Goal: Task Accomplishment & Management: Complete application form

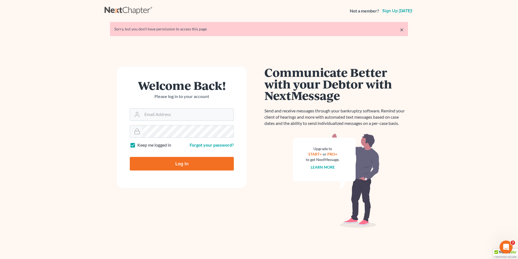
type input "mike@hurttlaw.com"
click at [184, 162] on input "Log In" at bounding box center [182, 164] width 104 height 14
type input "Thinking..."
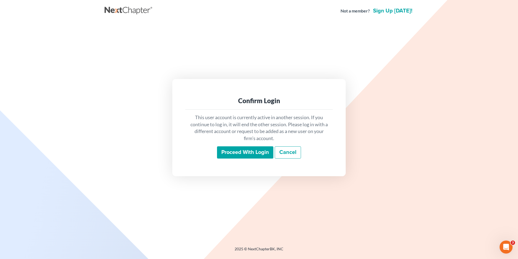
click at [245, 153] on input "Proceed with login" at bounding box center [245, 152] width 56 height 12
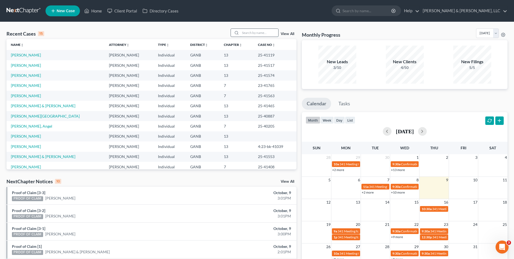
click at [245, 31] on input "search" at bounding box center [260, 33] width 38 height 8
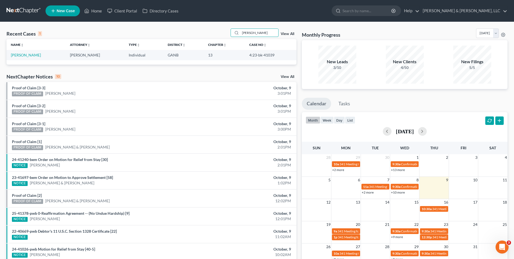
type input "Wein"
click at [94, 11] on link "Home" at bounding box center [93, 11] width 23 height 10
click at [99, 11] on link "Home" at bounding box center [93, 11] width 23 height 10
click at [98, 11] on link "Home" at bounding box center [93, 11] width 23 height 10
click at [98, 9] on link "Home" at bounding box center [93, 11] width 23 height 10
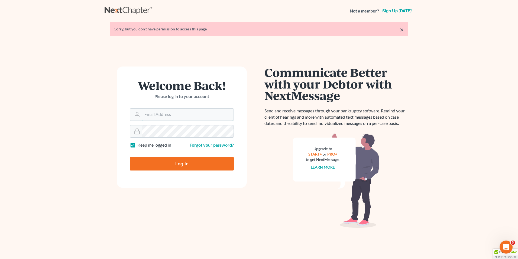
type input "mike@hurttlaw.com"
click at [190, 165] on input "Log In" at bounding box center [182, 164] width 104 height 14
type input "Thinking..."
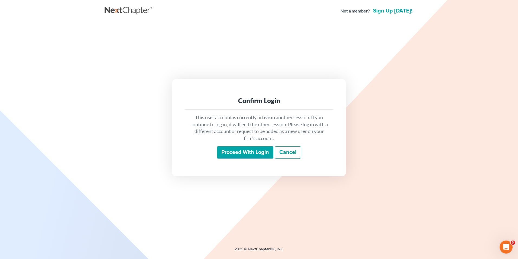
click at [230, 151] on input "Proceed with login" at bounding box center [245, 152] width 56 height 12
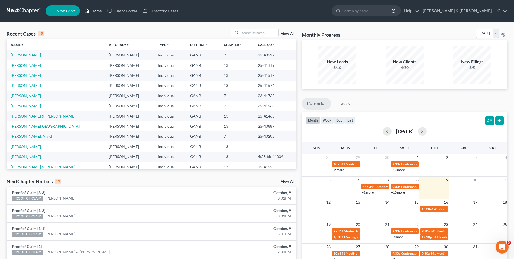
click at [93, 9] on link "Home" at bounding box center [93, 11] width 23 height 10
click at [289, 33] on link "View All" at bounding box center [288, 34] width 14 height 4
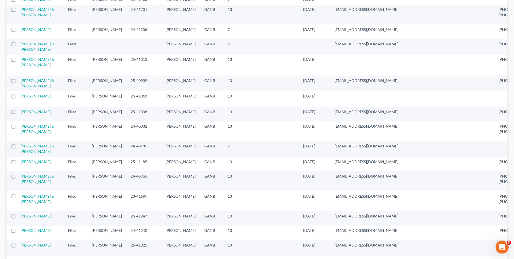
scroll to position [325, 0]
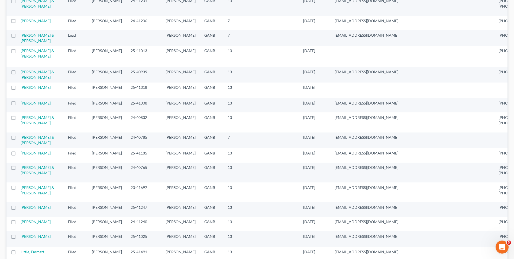
checkbox input "true"
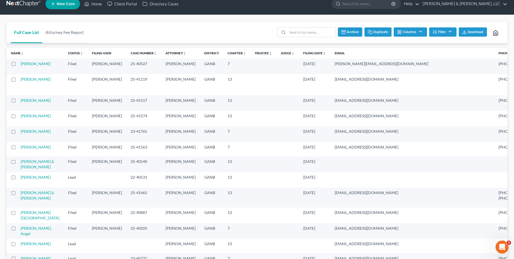
scroll to position [0, 0]
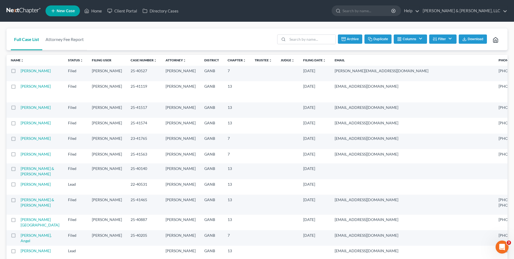
click at [379, 38] on button "Duplicate" at bounding box center [378, 38] width 27 height 9
click at [92, 11] on link "Home" at bounding box center [93, 11] width 23 height 10
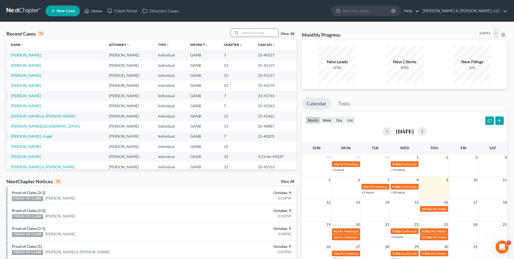
click at [240, 32] on div at bounding box center [236, 33] width 10 height 8
click at [254, 33] on input "search" at bounding box center [260, 33] width 38 height 8
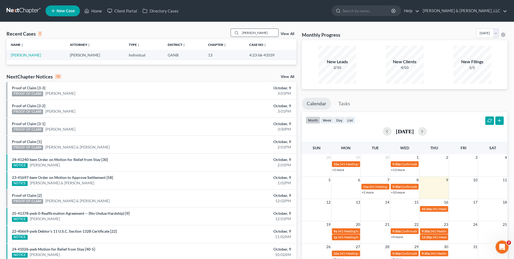
type input "Wein"
click at [98, 11] on link "Home" at bounding box center [93, 11] width 23 height 10
click at [98, 10] on link "Home" at bounding box center [93, 11] width 23 height 10
click at [118, 9] on link "Client Portal" at bounding box center [122, 11] width 35 height 10
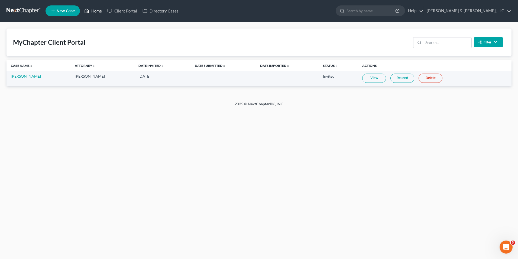
click at [99, 9] on link "Home" at bounding box center [93, 11] width 23 height 10
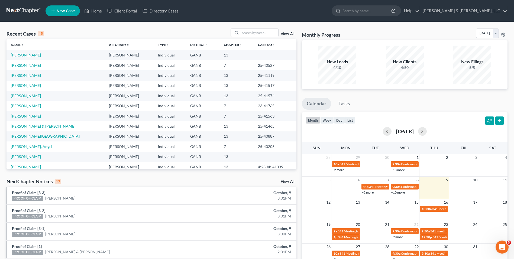
click at [23, 55] on link "[PERSON_NAME]" at bounding box center [26, 55] width 30 height 5
select select "0"
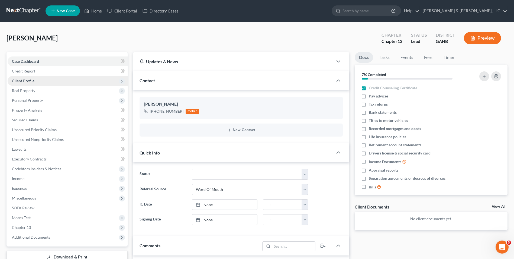
click at [41, 82] on span "Client Profile" at bounding box center [68, 81] width 120 height 10
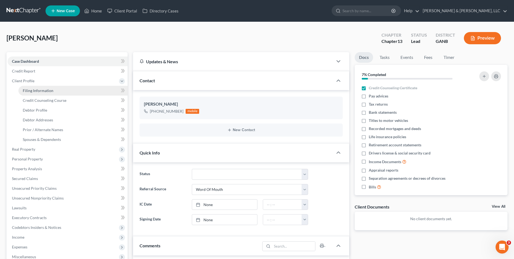
click at [99, 91] on link "Filing Information" at bounding box center [72, 91] width 109 height 10
select select "1"
select select "0"
select select "3"
select select "19"
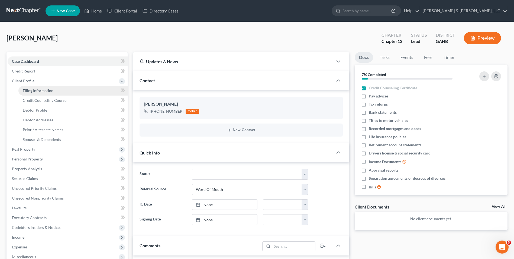
select select "1"
select select "10"
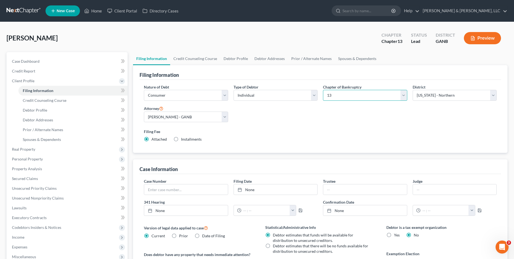
click at [404, 94] on select "Select 7 11 12 13" at bounding box center [365, 95] width 84 height 11
select select "0"
click at [323, 90] on select "Select 7 11 12 13" at bounding box center [365, 95] width 84 height 11
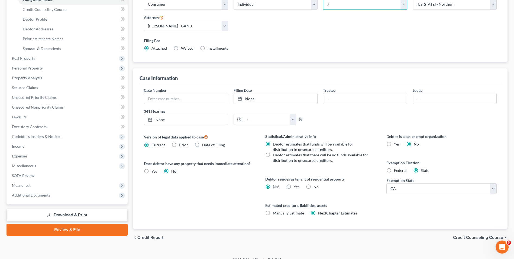
scroll to position [99, 0]
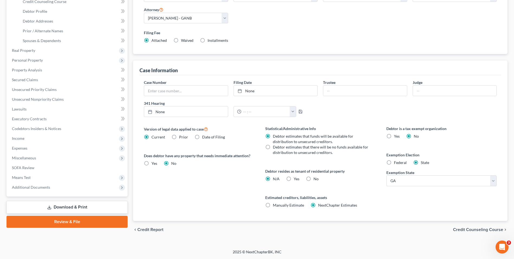
click at [488, 227] on span "Credit Counseling Course" at bounding box center [478, 229] width 50 height 4
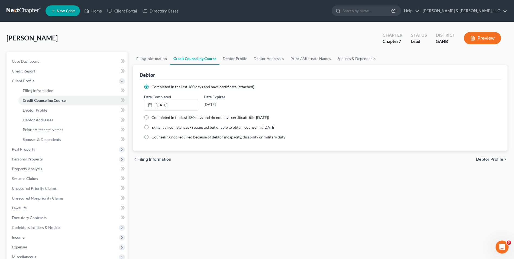
click at [152, 88] on label "Completed in the last 180 days and have certificate (attached)" at bounding box center [203, 86] width 103 height 5
click at [154, 88] on input "Completed in the last 180 days and have certificate (attached)" at bounding box center [156, 86] width 4 height 4
click at [152, 87] on label "Completed in the last 180 days and have certificate (attached)" at bounding box center [203, 86] width 103 height 5
click at [154, 87] on input "Completed in the last 180 days and have certificate (attached)" at bounding box center [156, 86] width 4 height 4
click at [152, 119] on label "Completed in the last 180 days and do not have certificate (file within 14 days)" at bounding box center [211, 117] width 118 height 5
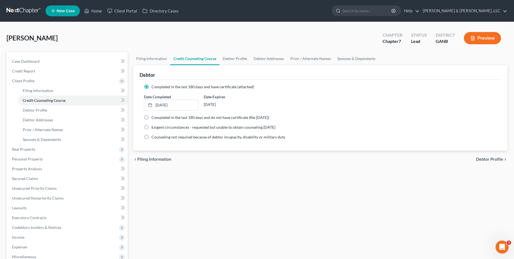
click at [154, 118] on input "Completed in the last 180 days and do not have certificate (file within 14 days)" at bounding box center [156, 117] width 4 height 4
radio input "true"
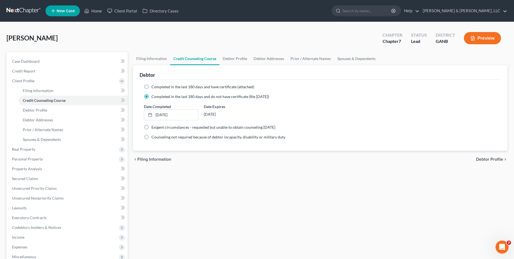
click at [152, 87] on label "Completed in the last 180 days and have certificate (attached)" at bounding box center [203, 86] width 103 height 5
click at [154, 87] on input "Completed in the last 180 days and have certificate (attached)" at bounding box center [156, 86] width 4 height 4
radio input "true"
radio input "false"
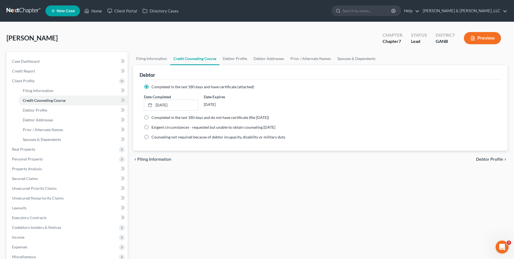
click at [495, 158] on span "Debtor Profile" at bounding box center [489, 159] width 27 height 4
select select "0"
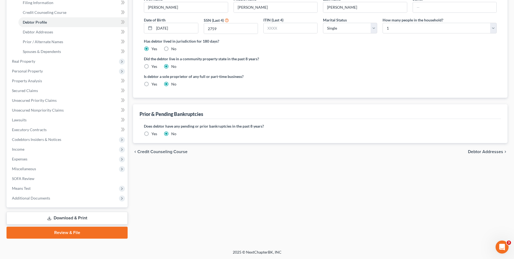
scroll to position [88, 0]
click at [476, 149] on span "Debtor Addresses" at bounding box center [485, 151] width 35 height 4
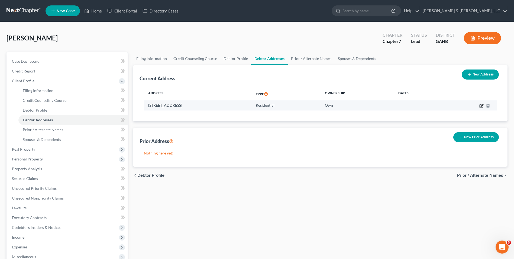
click at [483, 107] on icon "button" at bounding box center [481, 105] width 3 height 3
select select "10"
select select "154"
select select "0"
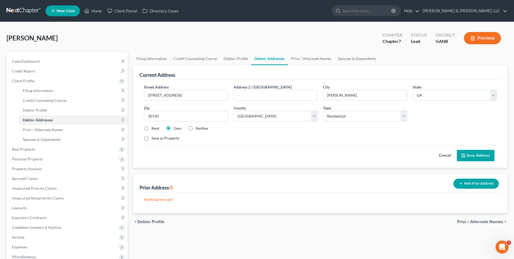
click at [152, 129] on label "Rent" at bounding box center [156, 128] width 8 height 5
click at [154, 129] on input "Rent" at bounding box center [156, 128] width 4 height 4
radio input "true"
click at [477, 220] on span "Prior / Alternate Names" at bounding box center [480, 221] width 46 height 4
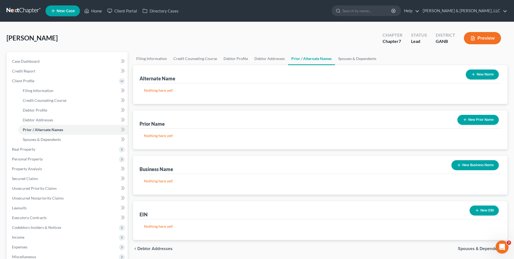
click at [486, 249] on span "Spouses & Dependents" at bounding box center [480, 248] width 45 height 4
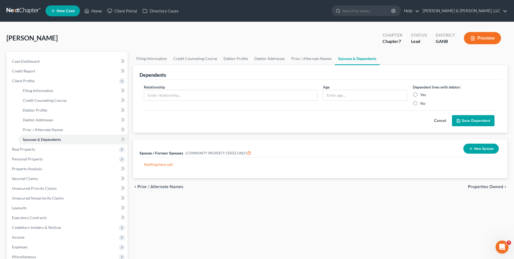
click at [484, 186] on span "Properties Owned" at bounding box center [485, 186] width 35 height 4
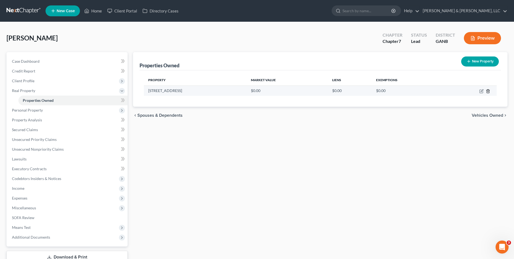
click at [489, 92] on icon "button" at bounding box center [488, 91] width 2 height 4
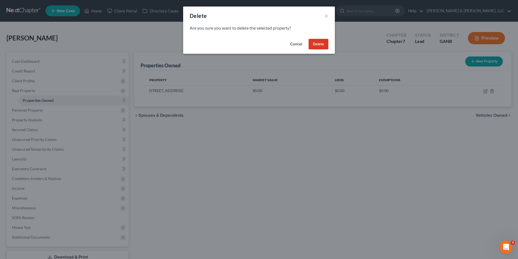
click at [320, 43] on button "Delete" at bounding box center [319, 44] width 20 height 11
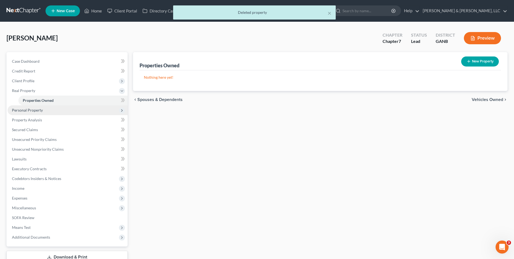
click at [18, 108] on span "Personal Property" at bounding box center [27, 110] width 31 height 5
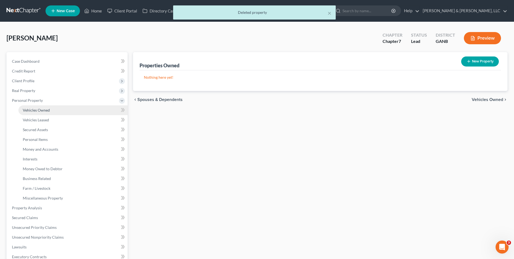
click at [58, 110] on link "Vehicles Owned" at bounding box center [72, 110] width 109 height 10
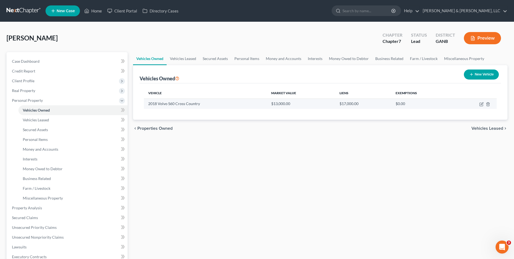
click at [485, 103] on td at bounding box center [475, 103] width 44 height 10
click at [483, 103] on icon "button" at bounding box center [482, 103] width 2 height 2
select select "0"
select select "8"
select select "0"
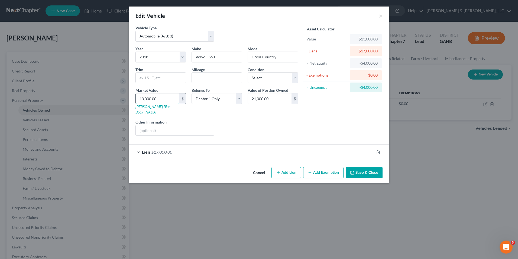
click at [139, 99] on input "13,000.00" at bounding box center [158, 98] width 44 height 10
type input "5"
type input "5.00"
type input "50"
type input "50.00"
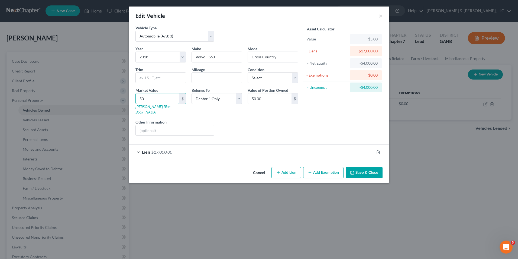
type input "500"
type input "500.00"
type input "5000"
type input "5,000.00"
type input "5,000"
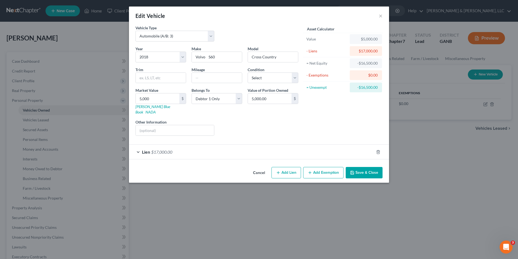
click at [217, 119] on div "Liens Select" at bounding box center [259, 127] width 84 height 17
click at [326, 167] on button "Add Exemption" at bounding box center [323, 172] width 40 height 11
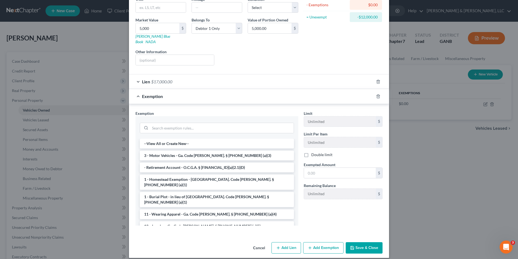
drag, startPoint x: 217, startPoint y: 149, endPoint x: 220, endPoint y: 149, distance: 3.0
click at [218, 151] on li "3 - Motor Vehicles - Ga. Code Ann. § 44-13-100 (a)(3)" at bounding box center [217, 156] width 154 height 10
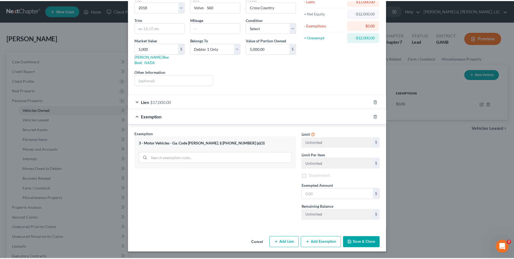
scroll to position [44, 0]
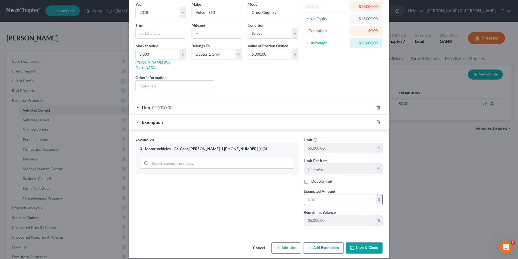
click at [321, 194] on input "text" at bounding box center [340, 199] width 72 height 10
type input "5,000"
click at [245, 187] on div "Exemption Set must be selected for CA. Exemption * 3 - Motor Vehicles - Ga. Cod…" at bounding box center [217, 183] width 168 height 94
click at [363, 242] on button "Save & Close" at bounding box center [364, 247] width 37 height 11
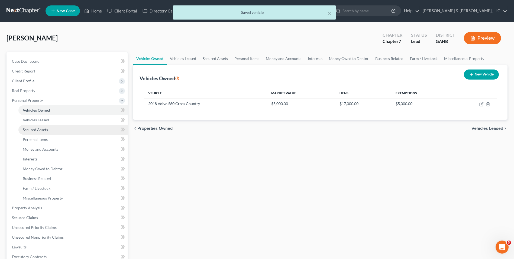
click at [47, 128] on span "Secured Assets" at bounding box center [35, 129] width 25 height 5
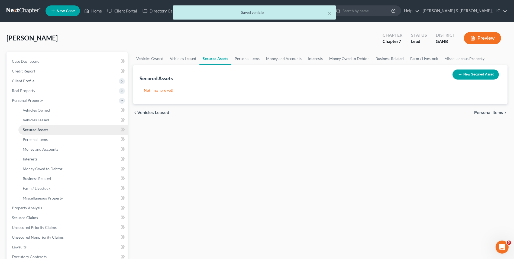
click at [47, 128] on span "Secured Assets" at bounding box center [35, 129] width 25 height 5
click at [47, 138] on span "Personal Items" at bounding box center [35, 139] width 25 height 5
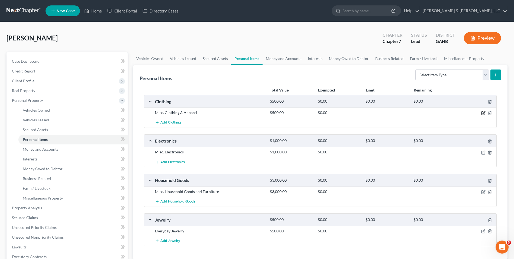
click at [484, 113] on icon "button" at bounding box center [484, 113] width 4 height 4
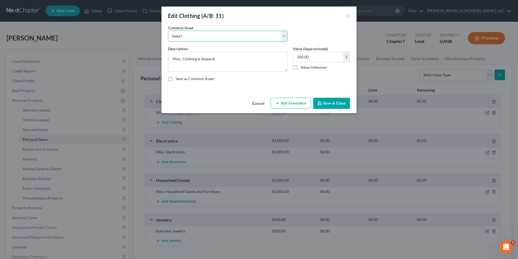
click at [205, 38] on select "Select Misc. Clothing & Apparel" at bounding box center [228, 36] width 120 height 11
select select "0"
click at [168, 31] on select "Select Misc. Clothing & Apparel" at bounding box center [228, 36] width 120 height 11
click at [298, 58] on input "100.00" at bounding box center [318, 57] width 50 height 10
click at [298, 57] on input "100.00" at bounding box center [318, 57] width 50 height 10
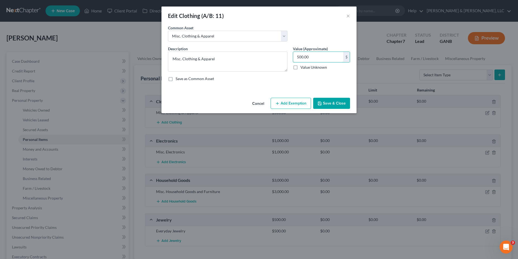
type input "500.00"
click at [301, 104] on button "Add Exemption" at bounding box center [291, 103] width 40 height 11
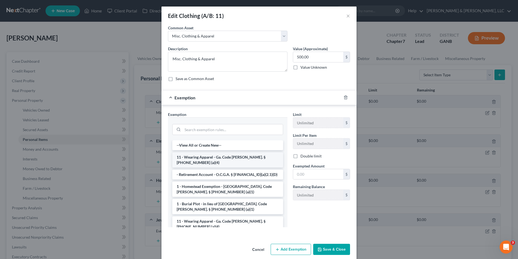
click at [248, 156] on li "11 - Wearing Apparel - Ga. Code Ann. § 44-13-100 (a)(4)" at bounding box center [227, 159] width 111 height 15
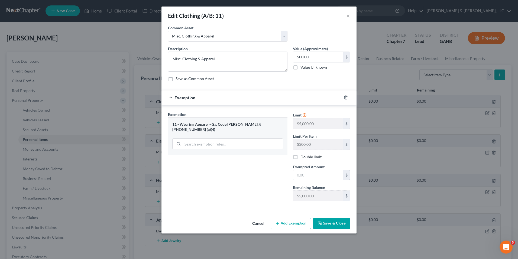
click at [304, 175] on input "text" at bounding box center [318, 175] width 50 height 10
type input "500"
click at [340, 225] on button "Save & Close" at bounding box center [331, 222] width 37 height 11
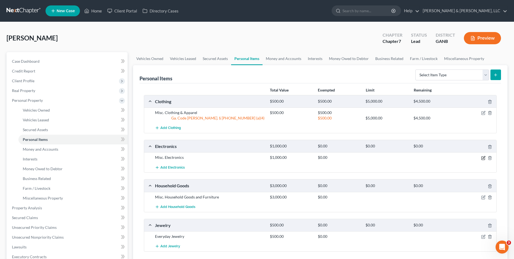
click at [483, 157] on icon "button" at bounding box center [484, 158] width 4 height 4
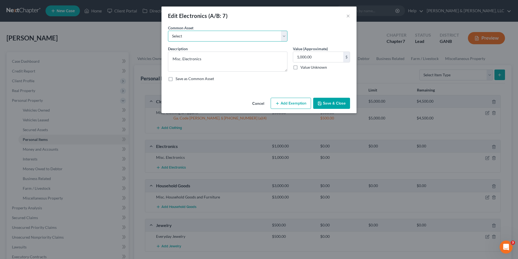
click at [232, 37] on select "Select Misc. Electronics" at bounding box center [228, 36] width 120 height 11
select select "0"
click at [168, 31] on select "Select Misc. Electronics" at bounding box center [228, 36] width 120 height 11
type input "500.00"
click at [295, 59] on input "500.00" at bounding box center [318, 57] width 50 height 10
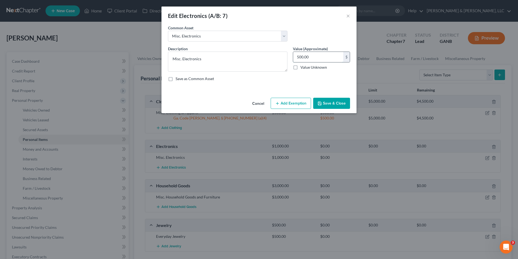
click at [295, 59] on input "500.00" at bounding box center [318, 57] width 50 height 10
click at [293, 57] on div "500.00 $" at bounding box center [321, 57] width 57 height 11
click at [296, 56] on input "500.00" at bounding box center [318, 57] width 50 height 10
type input "1,000.00"
click at [303, 102] on button "Add Exemption" at bounding box center [291, 103] width 40 height 11
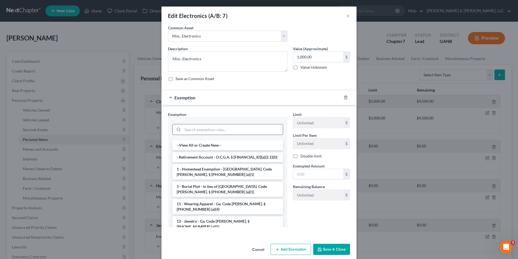
click at [225, 129] on input "search" at bounding box center [233, 129] width 100 height 10
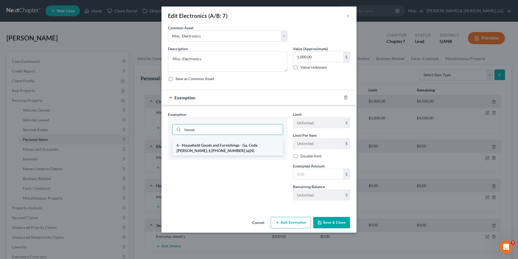
type input "house"
click at [227, 148] on li "6 - Household Goods and Furnishings - Ga. Code Ann. § 44-13-100 (a)(4)" at bounding box center [227, 147] width 111 height 15
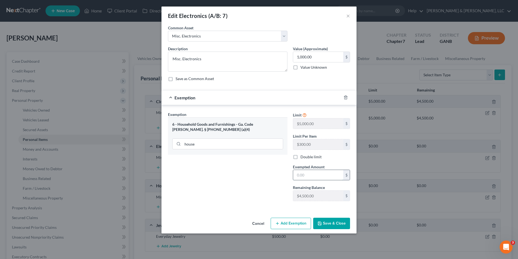
click at [294, 178] on input "text" at bounding box center [318, 175] width 50 height 10
type input "1,000"
click at [334, 223] on button "Save & Close" at bounding box center [331, 222] width 37 height 11
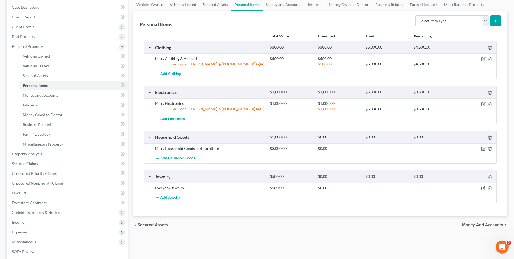
scroll to position [54, 0]
click at [484, 148] on icon "button" at bounding box center [484, 148] width 4 height 4
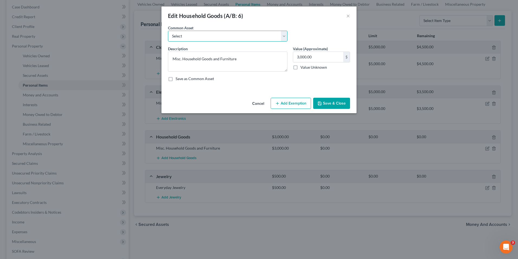
click at [228, 33] on select "Select Misc. Household Goods and Furniture" at bounding box center [228, 36] width 120 height 11
select select "0"
click at [168, 31] on select "Select Misc. Household Goods and Furniture" at bounding box center [228, 36] width 120 height 11
click at [296, 56] on input "2,500.00" at bounding box center [318, 57] width 50 height 10
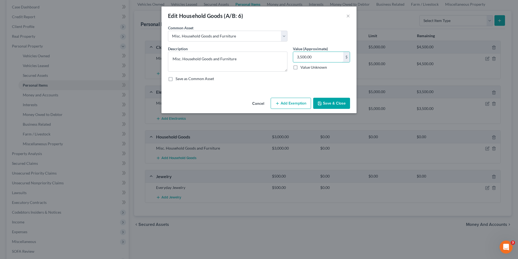
type input "3,500.00"
click at [298, 103] on button "Add Exemption" at bounding box center [291, 103] width 40 height 11
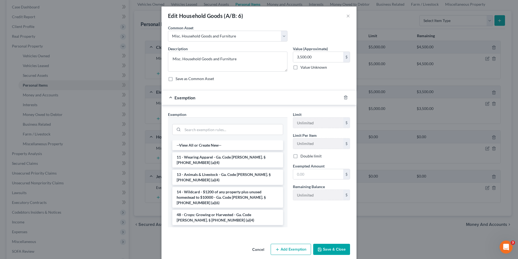
click at [224, 227] on li "6 - Household Goods and Furnishings - Ga. Code Ann. § 44-13-100 (a)(4)" at bounding box center [227, 234] width 111 height 15
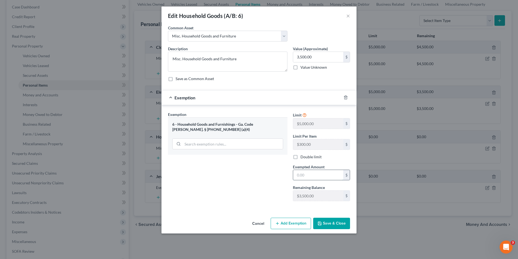
click at [298, 178] on input "text" at bounding box center [318, 175] width 50 height 10
type input "3,500"
click at [336, 226] on button "Save & Close" at bounding box center [331, 222] width 37 height 11
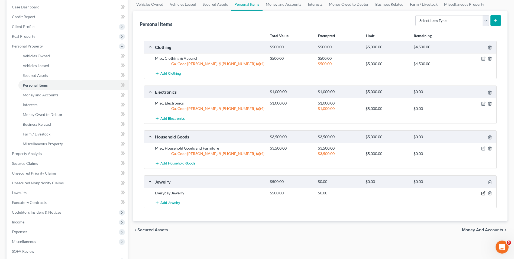
click at [483, 193] on icon "button" at bounding box center [484, 193] width 4 height 4
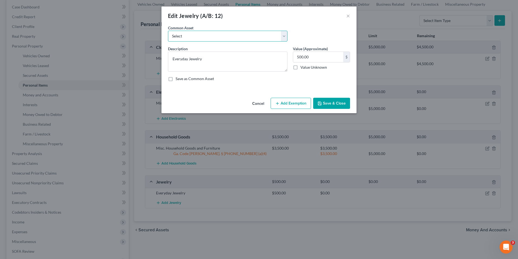
click at [207, 37] on select "Select Misc Jewelry" at bounding box center [228, 36] width 120 height 11
select select "0"
click at [168, 31] on select "Select Misc Jewelry" at bounding box center [228, 36] width 120 height 11
type textarea "Misc Jewelry"
click at [295, 105] on button "Add Exemption" at bounding box center [291, 103] width 40 height 11
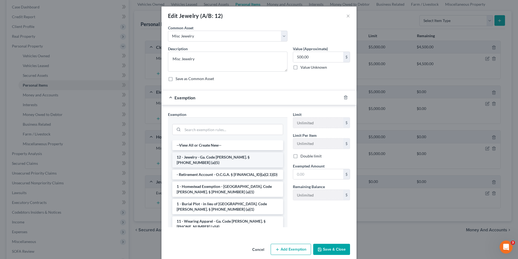
click at [226, 158] on li "12 - Jewelry - Ga. Code Ann. § 44-13-100 (a)(5)" at bounding box center [227, 159] width 111 height 15
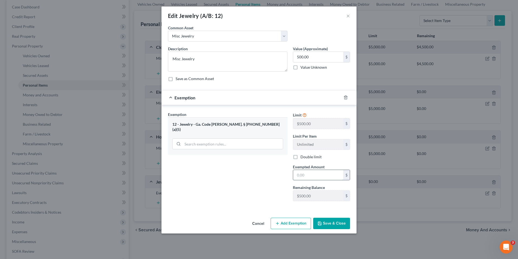
click at [300, 177] on input "text" at bounding box center [318, 175] width 50 height 10
type input "500"
click at [258, 185] on div "Exemption Set must be selected for CA. Exemption * 12 - Jewelry - Ga. Code Ann.…" at bounding box center [227, 158] width 125 height 94
click at [329, 221] on button "Save & Close" at bounding box center [331, 222] width 37 height 11
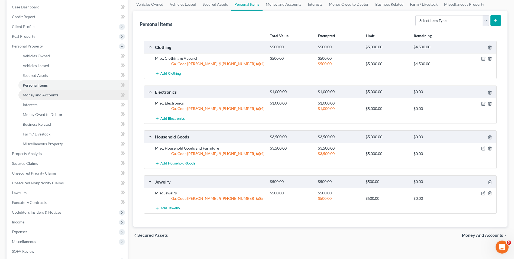
click at [50, 94] on span "Money and Accounts" at bounding box center [41, 94] width 36 height 5
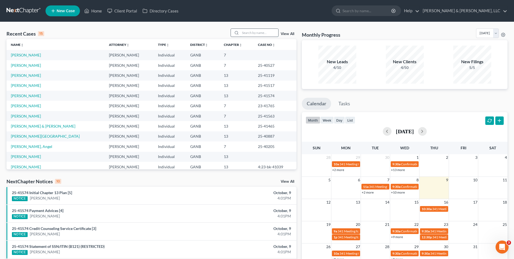
click at [242, 33] on input "search" at bounding box center [260, 33] width 38 height 8
type input "[PERSON_NAME]"
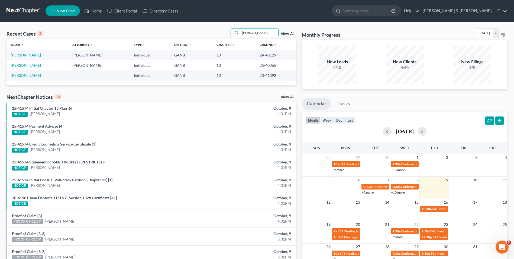
click at [16, 65] on link "[PERSON_NAME]" at bounding box center [26, 65] width 30 height 5
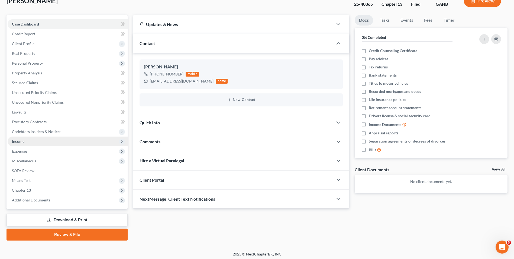
scroll to position [39, 0]
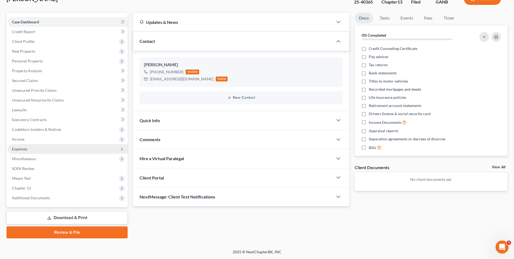
click at [29, 152] on span "Expenses" at bounding box center [68, 149] width 120 height 10
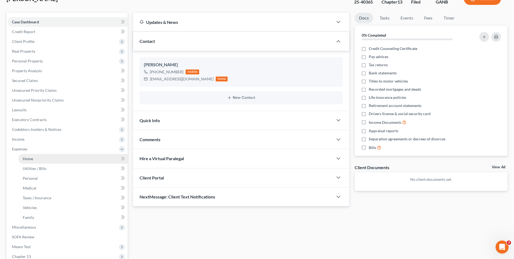
click at [33, 156] on link "Home" at bounding box center [72, 159] width 109 height 10
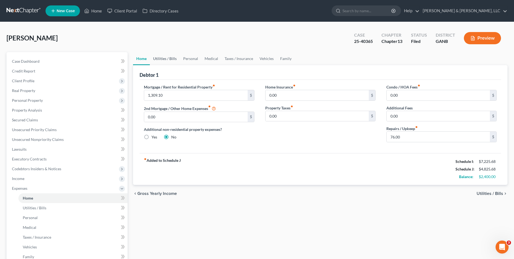
click at [172, 57] on link "Utilities / Bills" at bounding box center [165, 58] width 30 height 13
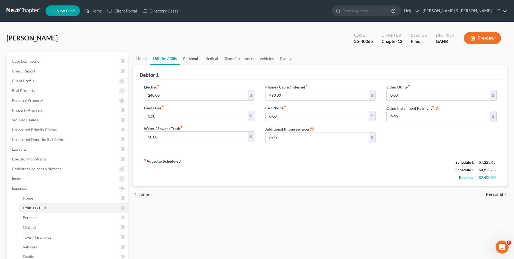
click at [192, 56] on link "Personal" at bounding box center [190, 58] width 21 height 13
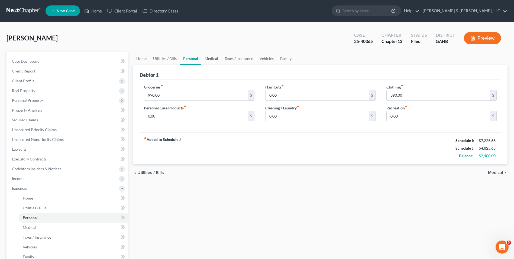
click at [206, 57] on link "Medical" at bounding box center [211, 58] width 20 height 13
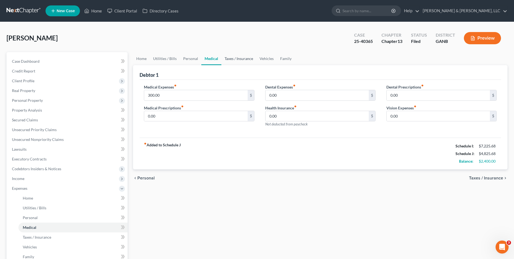
click at [228, 57] on link "Taxes / Insurance" at bounding box center [239, 58] width 35 height 13
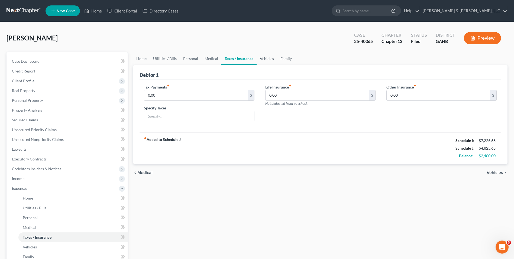
click at [261, 58] on link "Vehicles" at bounding box center [267, 58] width 21 height 13
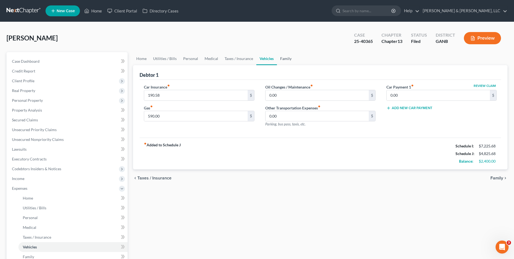
click at [280, 59] on link "Family" at bounding box center [286, 58] width 18 height 13
